Goal: Task Accomplishment & Management: Use online tool/utility

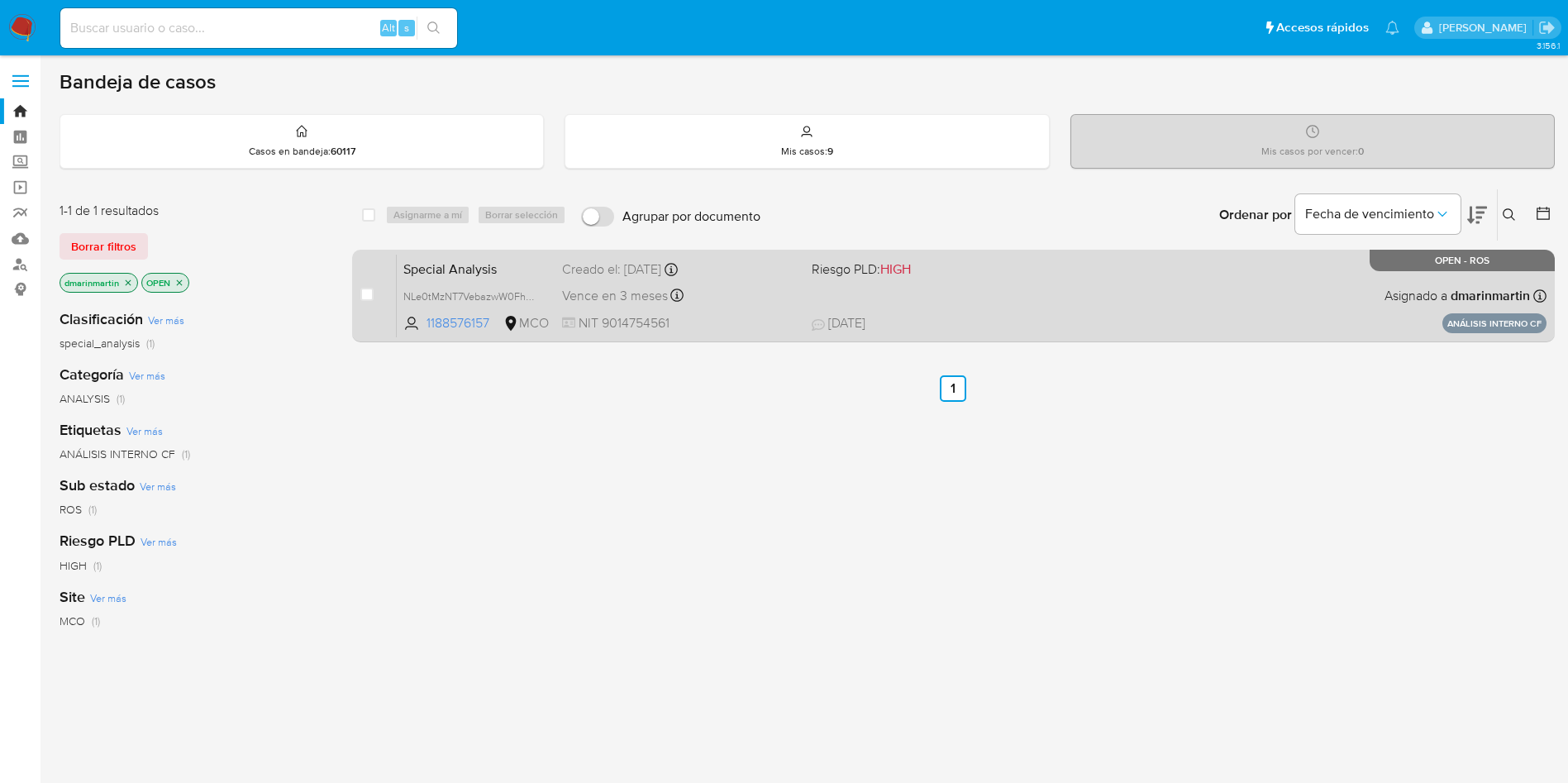
click at [751, 300] on div "Vence en 3 meses Vence el 19/11/2025 09:01:55" at bounding box center [680, 295] width 236 height 23
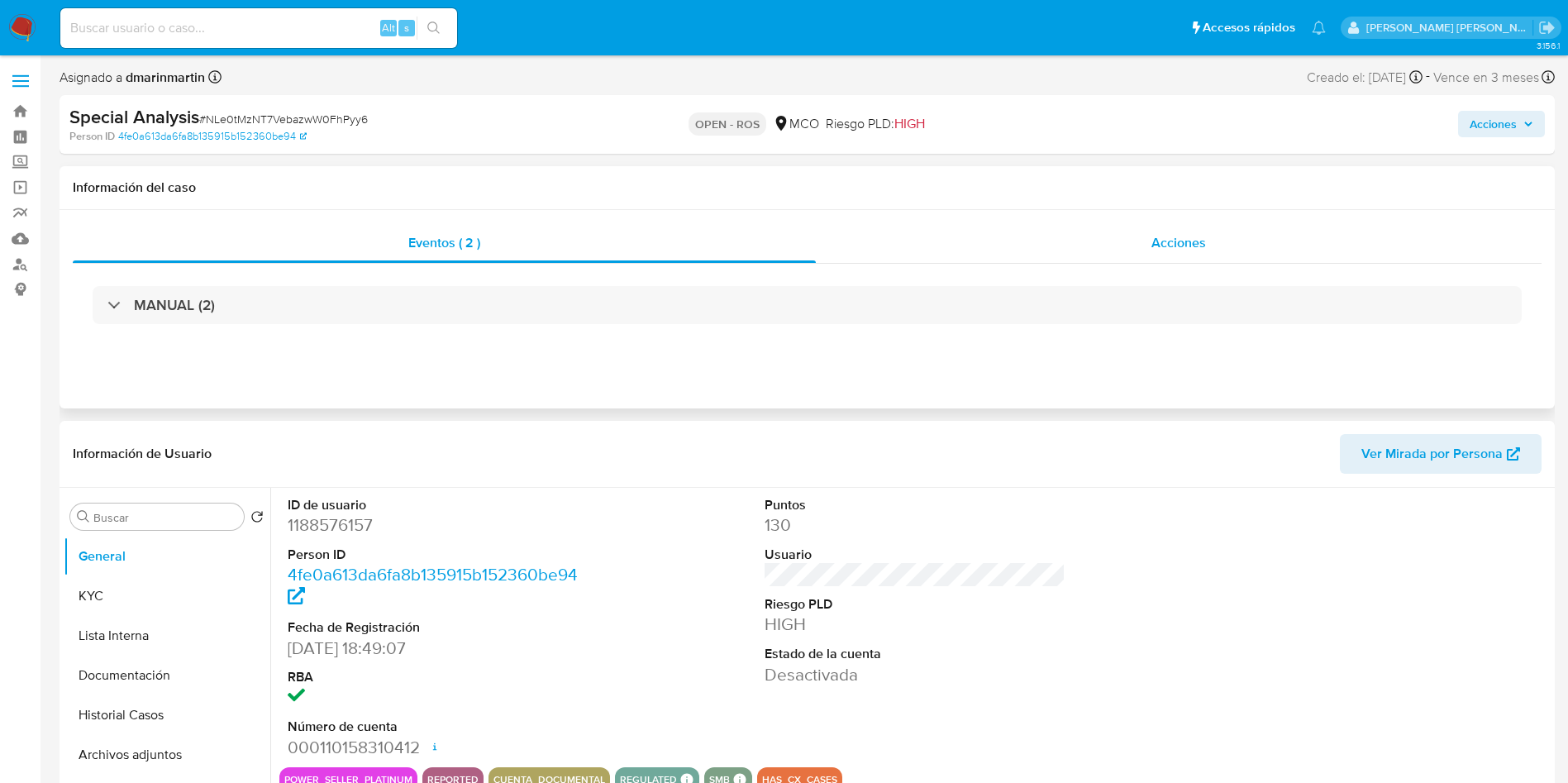
select select "10"
click at [1475, 138] on div "Acciones" at bounding box center [1301, 124] width 488 height 39
click at [1494, 128] on span "Acciones" at bounding box center [1493, 124] width 47 height 26
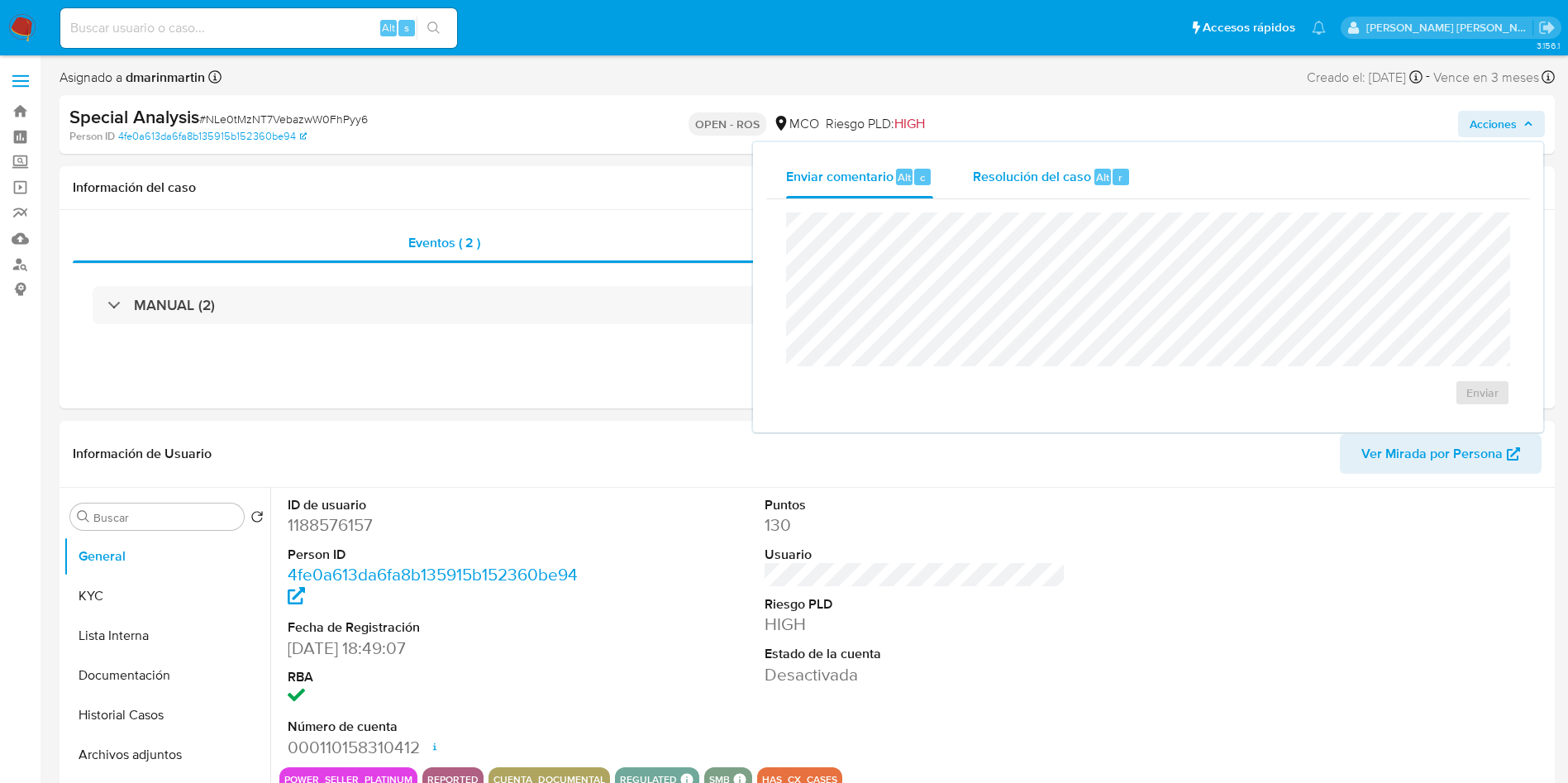
click at [1035, 193] on div "Resolución del caso Alt r" at bounding box center [1052, 176] width 158 height 43
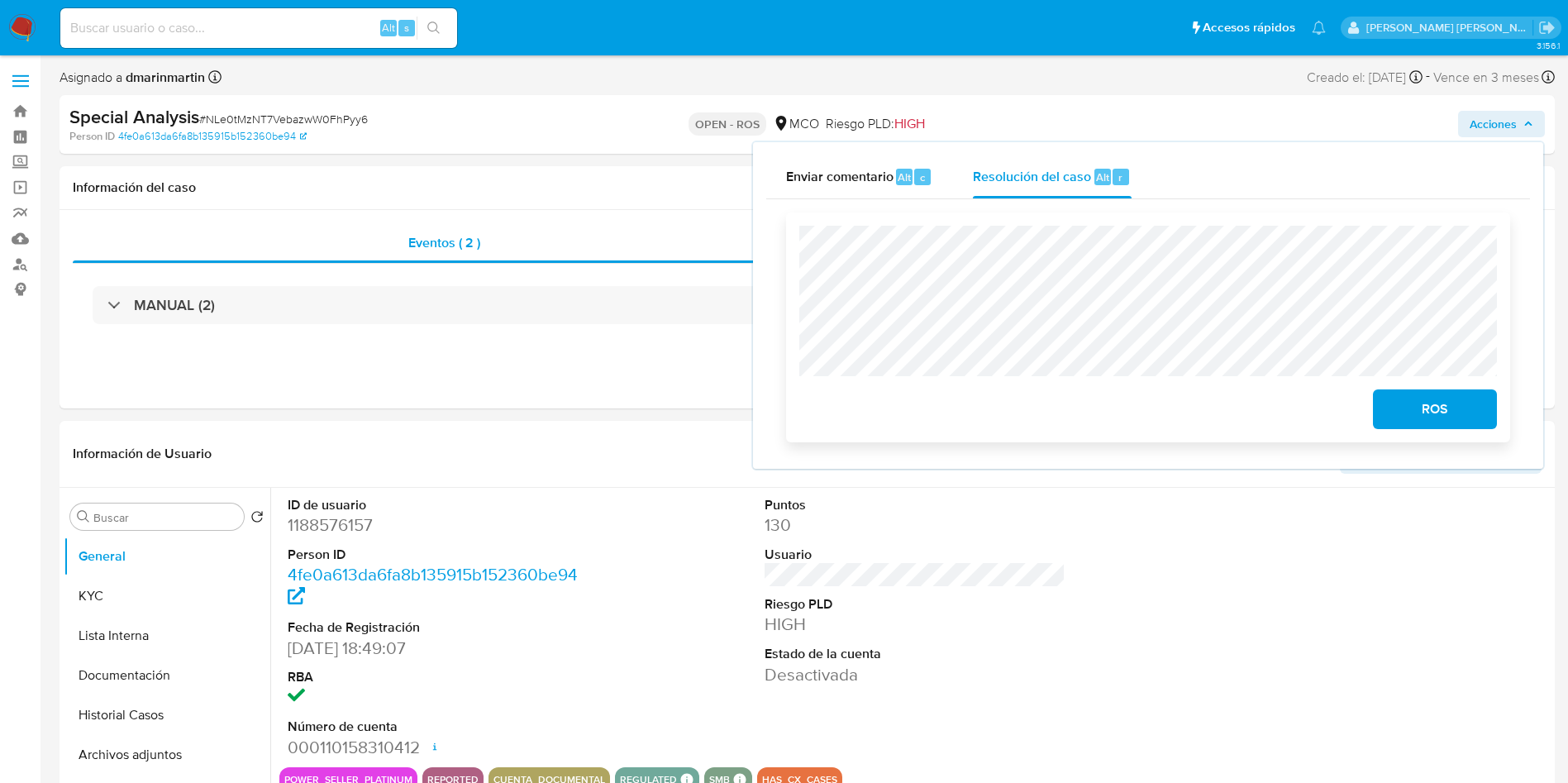
click at [1450, 419] on span "ROS" at bounding box center [1435, 409] width 81 height 36
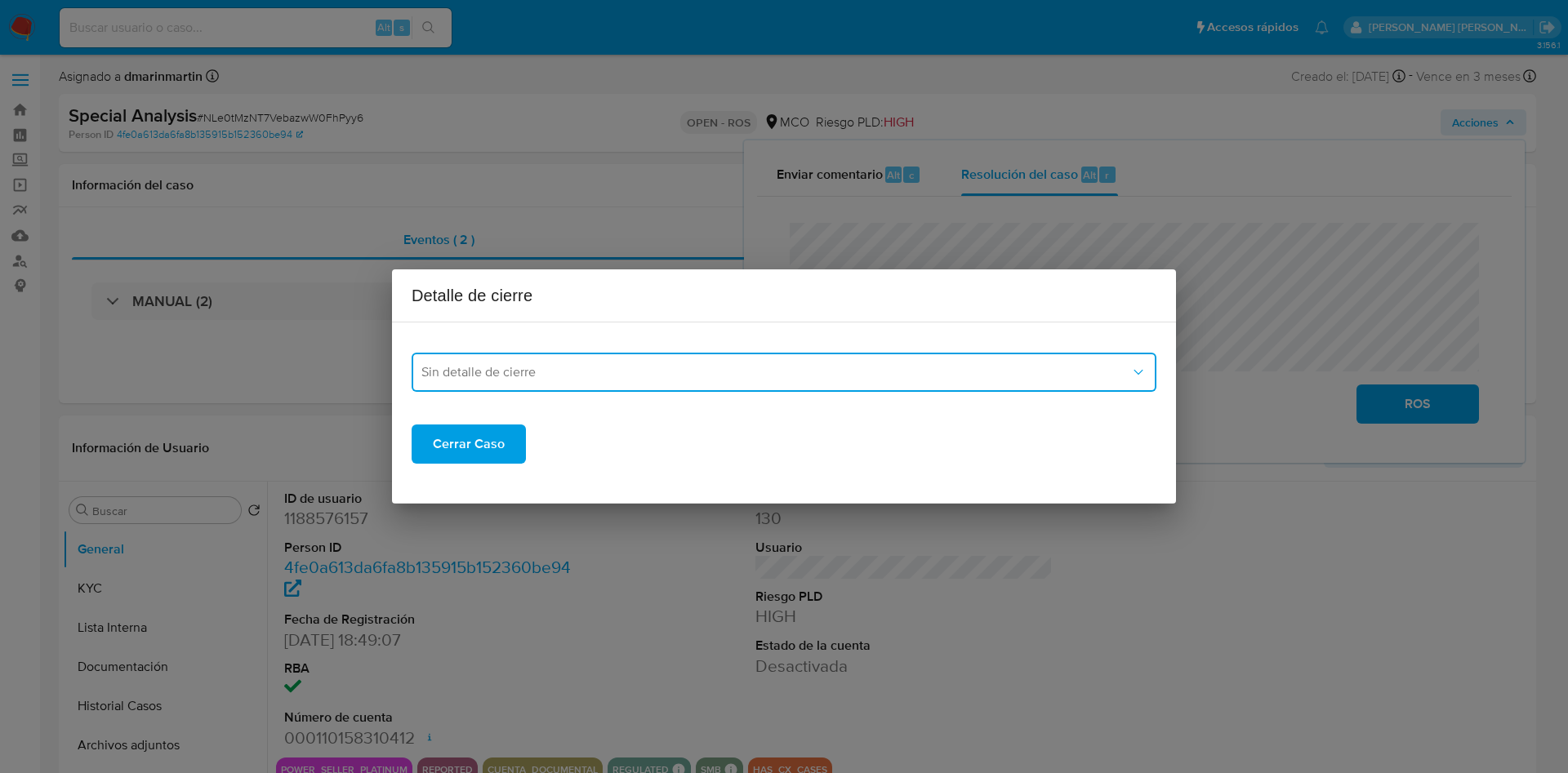
click at [639, 359] on button "Sin detalle de cierre" at bounding box center [784, 372] width 745 height 39
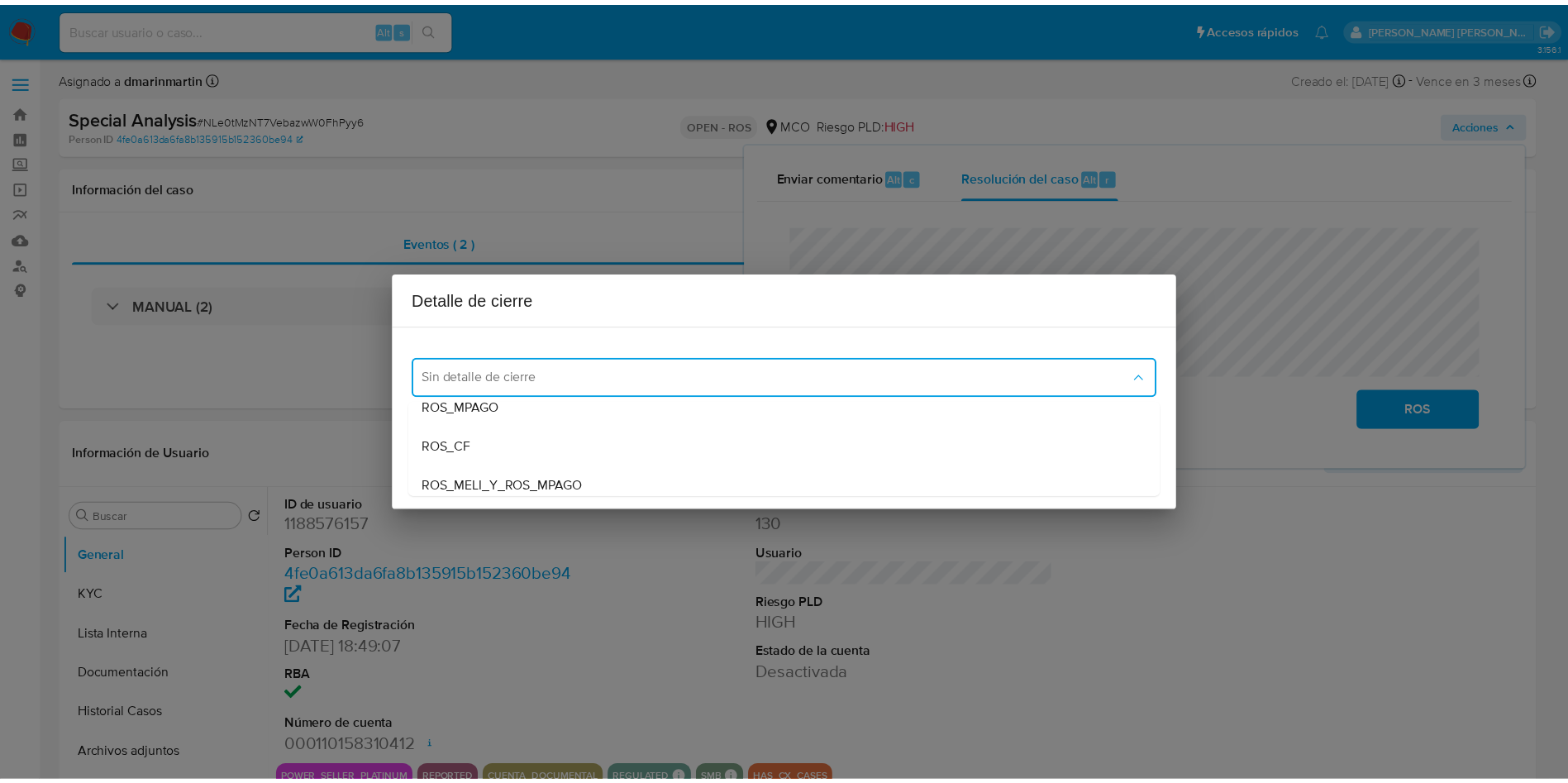
scroll to position [96, 0]
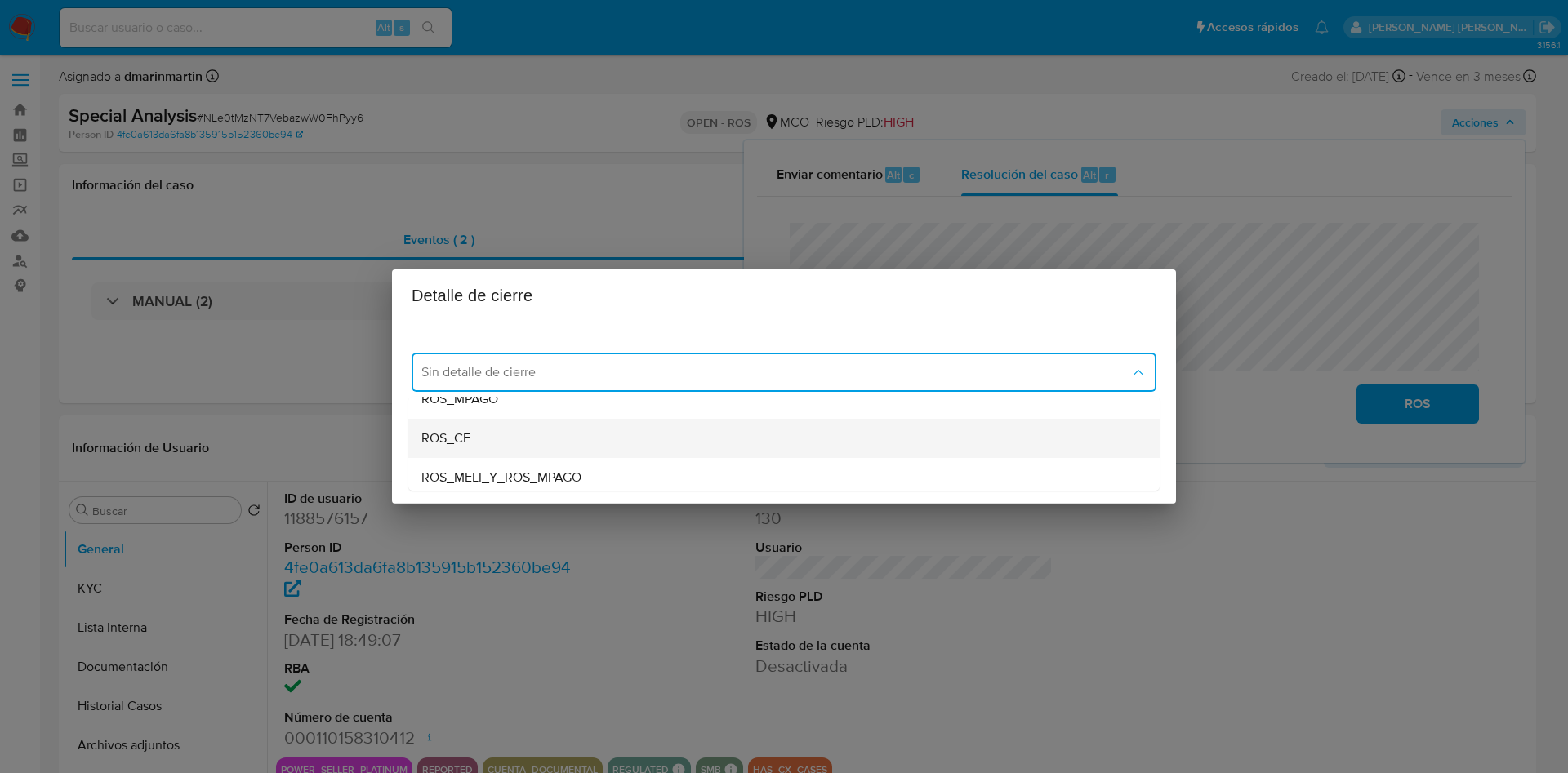
click at [522, 448] on div "ROS_CF" at bounding box center [784, 438] width 725 height 39
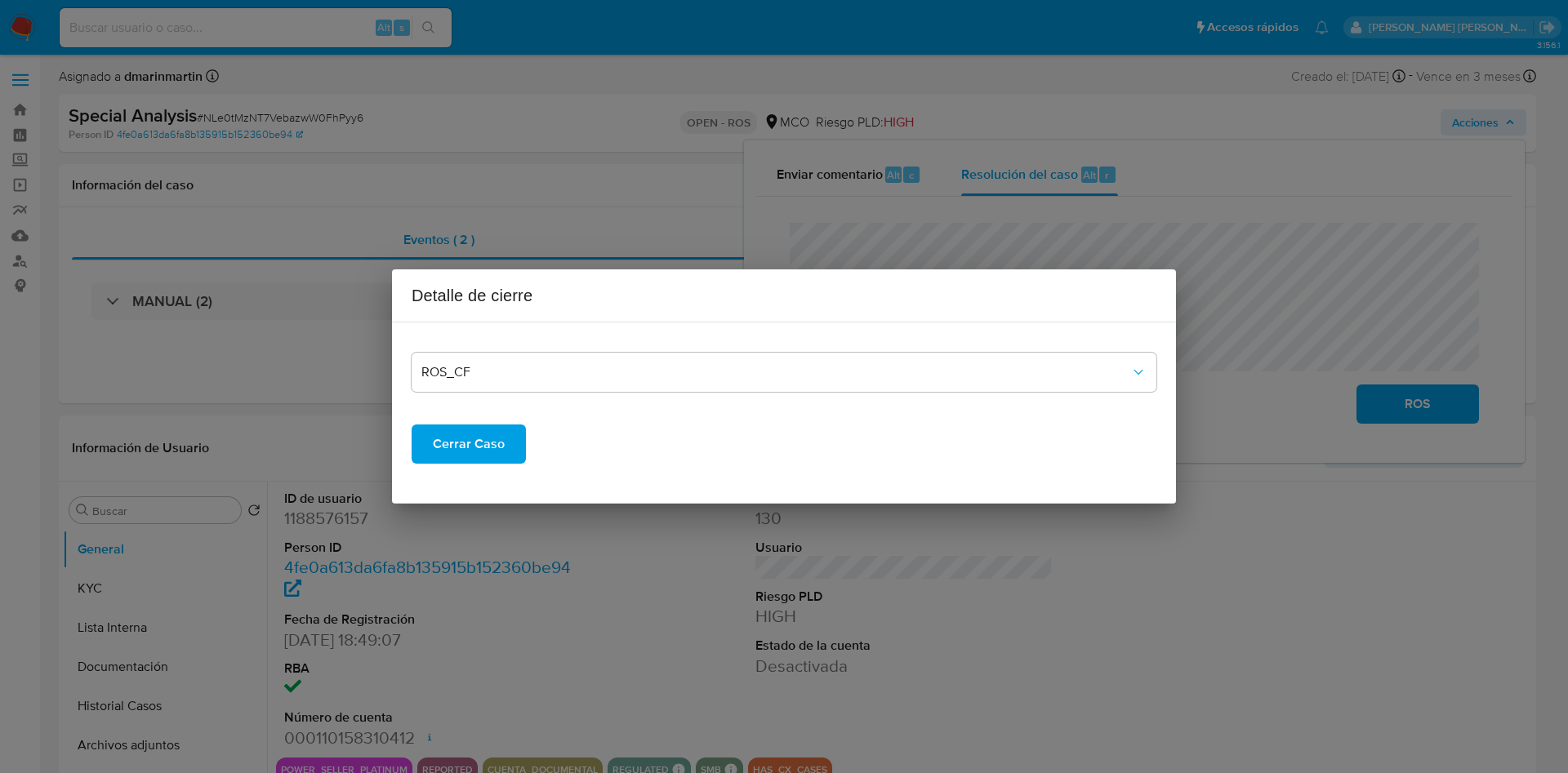
click at [474, 439] on span "Cerrar Caso" at bounding box center [469, 444] width 72 height 36
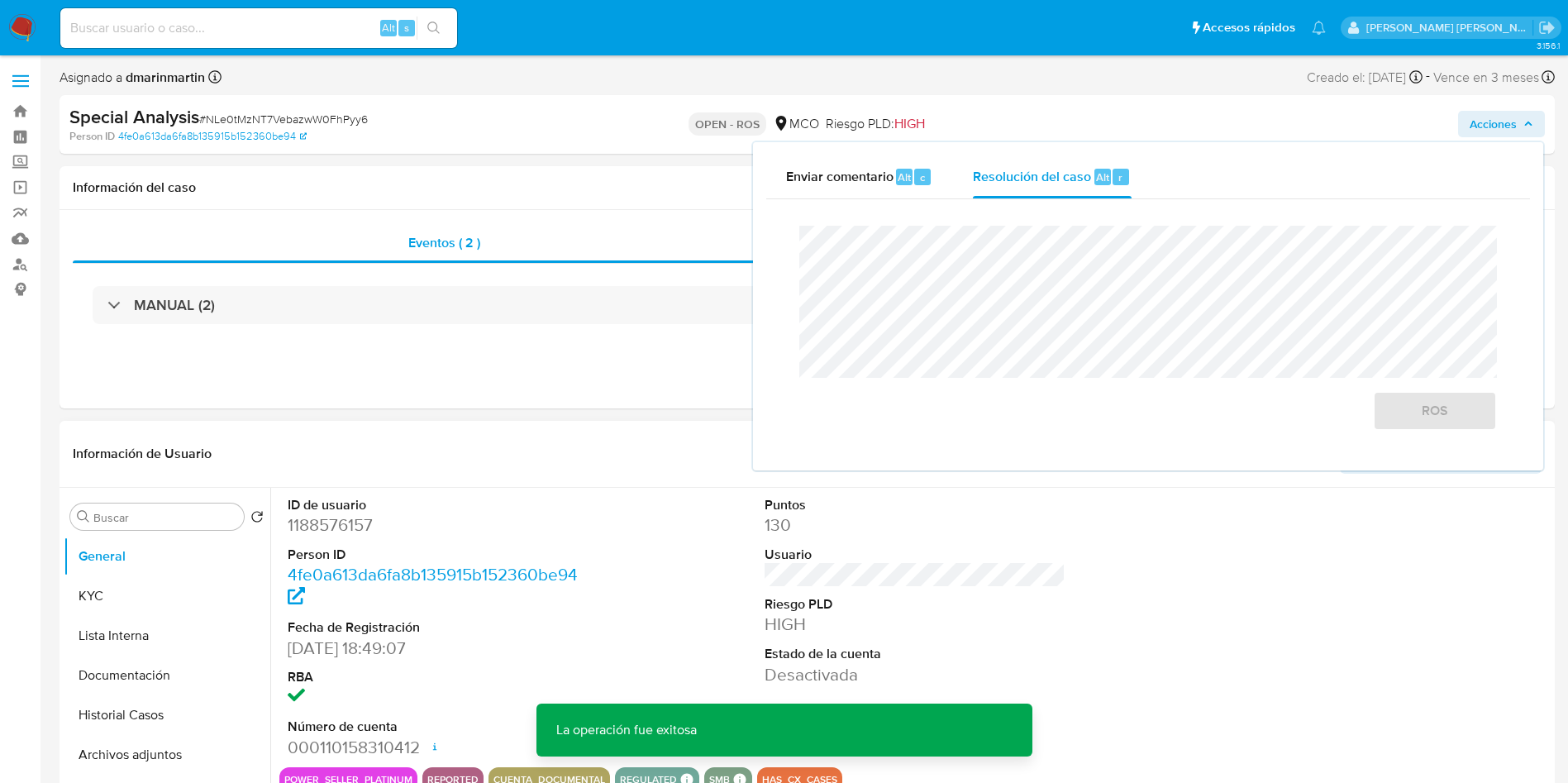
click at [1155, 555] on div "ID de usuario 1188576157 Person ID 4fe0a613da6fa8b135915b152360be94 Fecha de Re…" at bounding box center [916, 628] width 1272 height 280
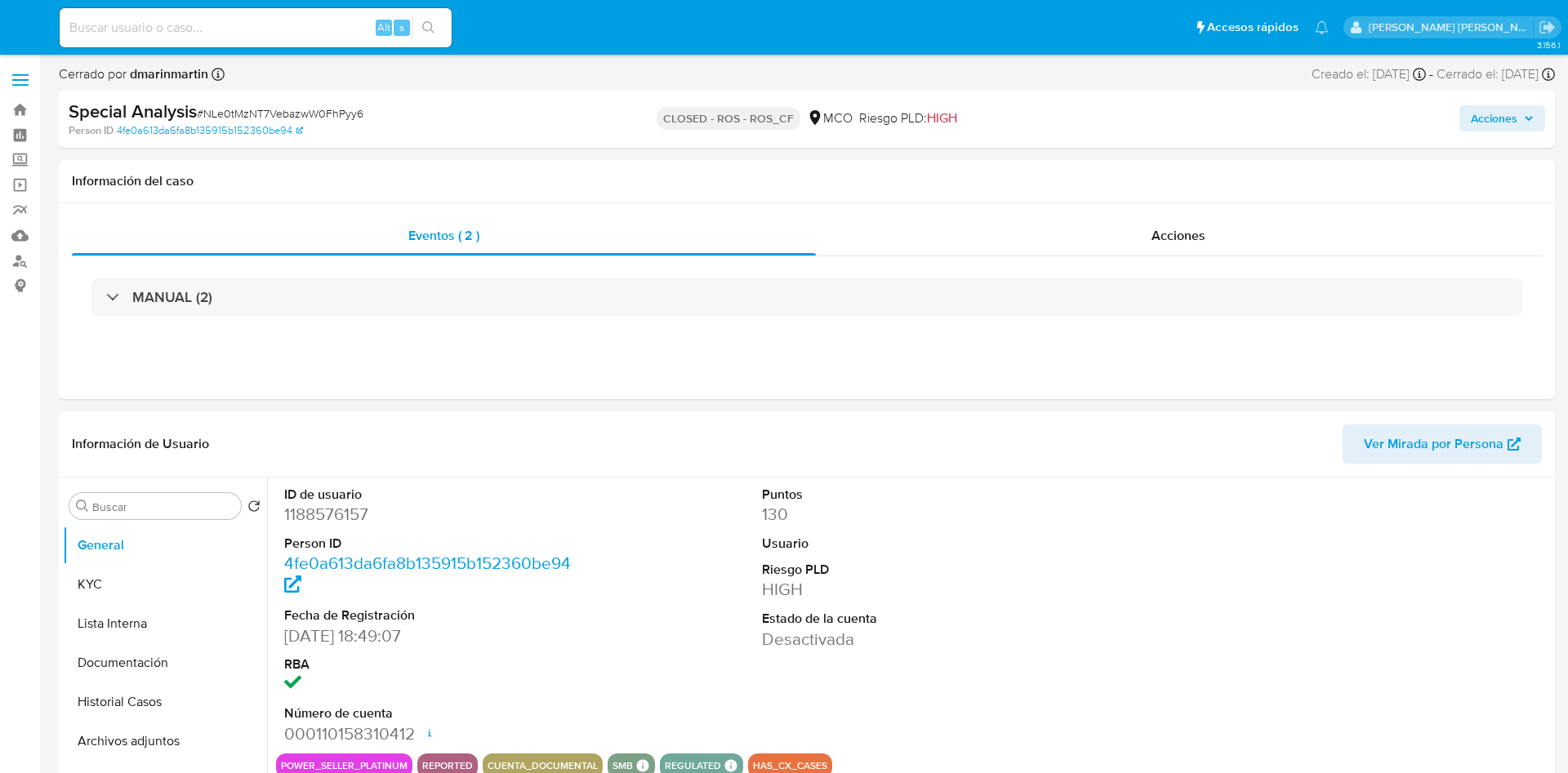
select select "10"
